Goal: Task Accomplishment & Management: Manage account settings

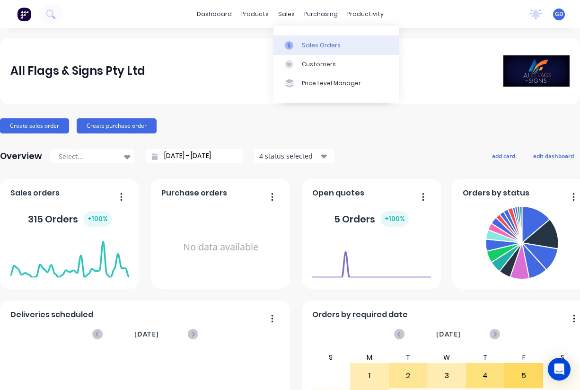
click at [312, 48] on div "Sales Orders" at bounding box center [321, 45] width 39 height 9
click at [311, 44] on div "Sales Orders" at bounding box center [321, 45] width 39 height 9
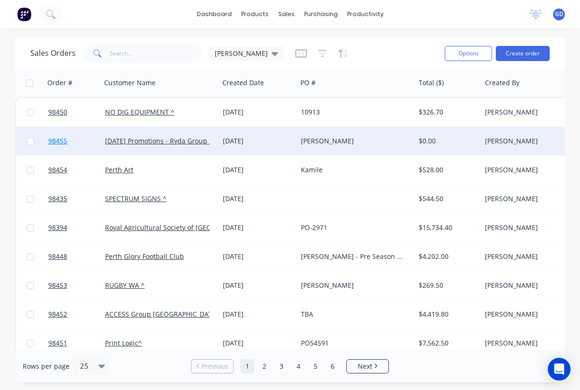
click at [67, 140] on span "98455" at bounding box center [57, 140] width 19 height 9
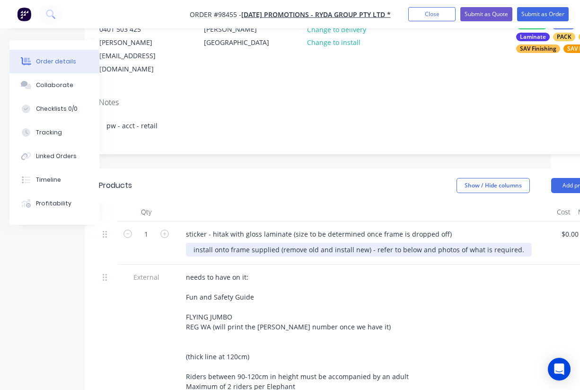
scroll to position [123, 26]
